Goal: Navigation & Orientation: Understand site structure

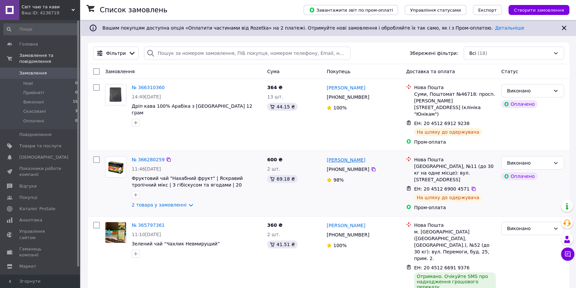
click at [359, 157] on link "[PERSON_NAME]" at bounding box center [346, 160] width 39 height 7
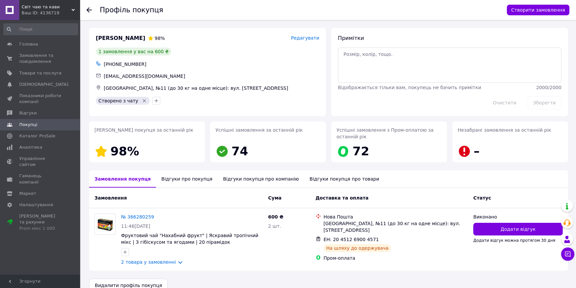
click at [308, 38] on span "Редагувати" at bounding box center [305, 37] width 28 height 5
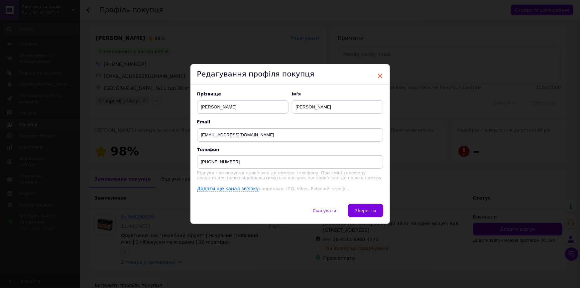
click at [378, 73] on span "×" at bounding box center [381, 75] width 6 height 11
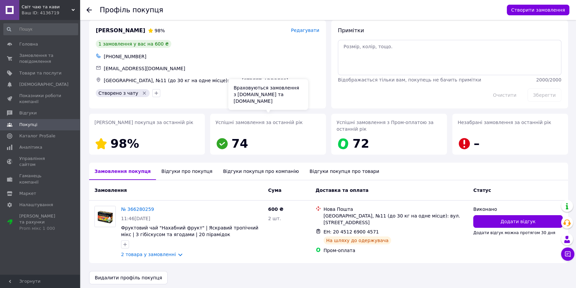
scroll to position [12, 0]
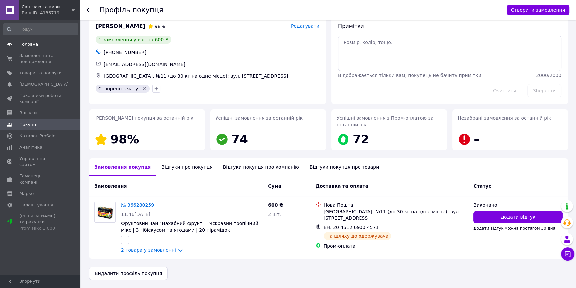
click at [28, 43] on span "Головна" at bounding box center [28, 44] width 19 height 6
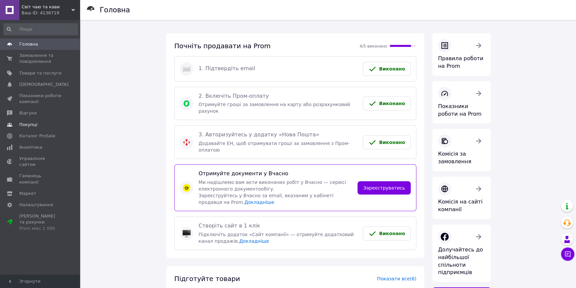
click at [30, 123] on span "Покупці" at bounding box center [28, 125] width 18 height 6
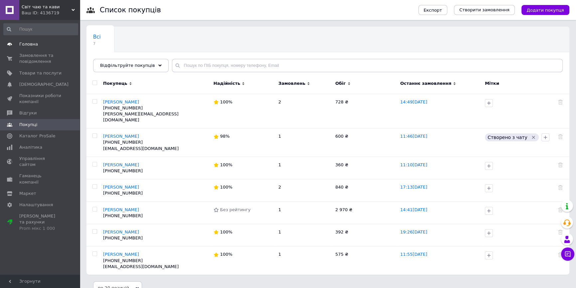
click at [43, 43] on span "Головна" at bounding box center [40, 44] width 42 height 6
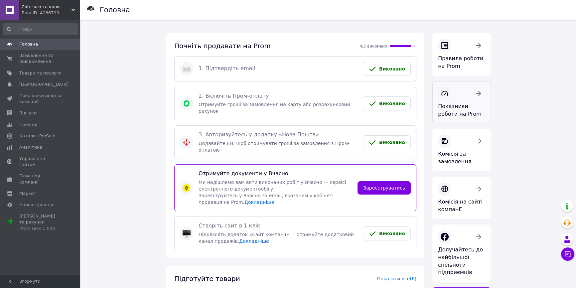
click at [477, 104] on span "Показники роботи на Prom" at bounding box center [460, 110] width 44 height 14
click at [8, 9] on link at bounding box center [9, 10] width 19 height 20
click at [34, 53] on span "Замовлення та повідомлення" at bounding box center [40, 59] width 42 height 12
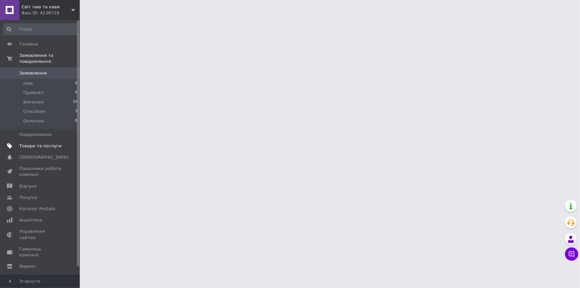
click at [36, 143] on span "Товари та послуги" at bounding box center [40, 146] width 42 height 6
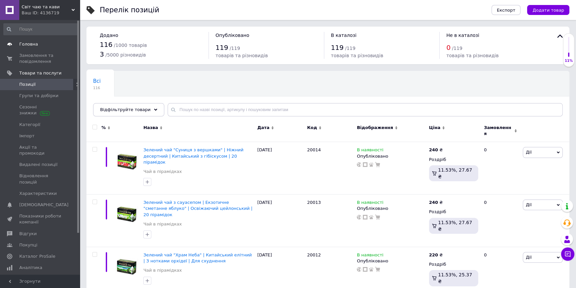
click at [50, 45] on span "Головна" at bounding box center [40, 44] width 42 height 6
